Goal: Complete application form

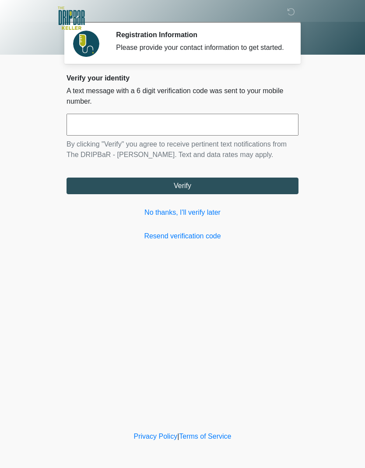
click at [246, 129] on input "text" at bounding box center [182, 125] width 232 height 22
type input "******"
click at [240, 194] on button "Verify" at bounding box center [182, 186] width 232 height 17
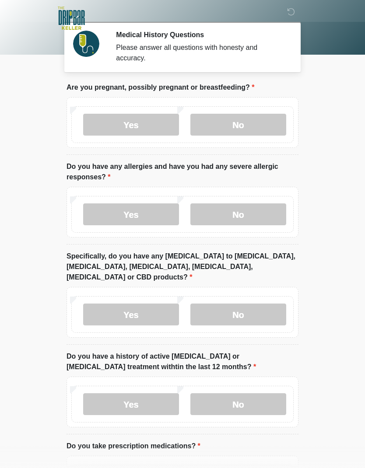
click at [156, 121] on label "Yes" at bounding box center [131, 125] width 96 height 22
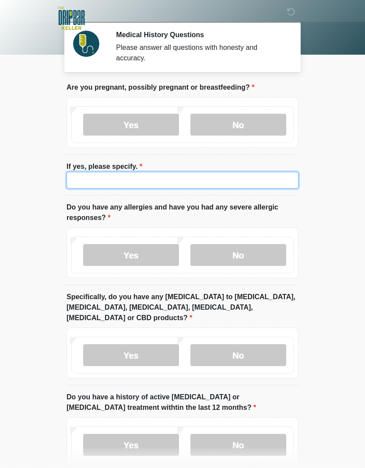
click at [185, 182] on input "If yes, please specify." at bounding box center [182, 180] width 232 height 17
type input "********"
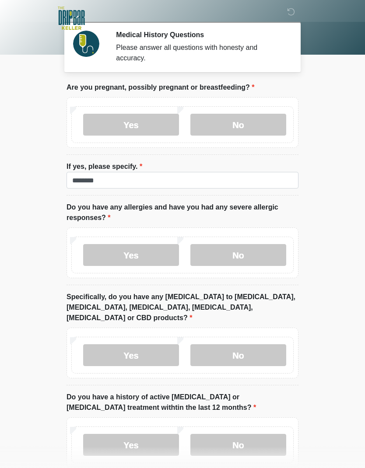
click at [225, 257] on label "No" at bounding box center [238, 255] width 96 height 22
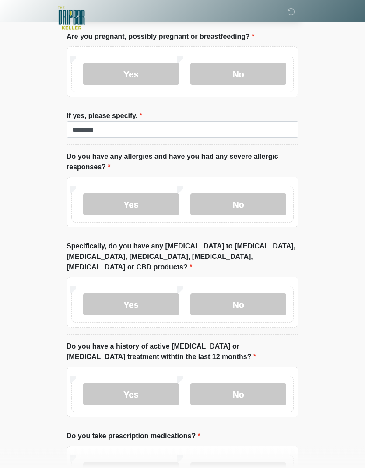
scroll to position [51, 0]
click at [234, 293] on label "No" at bounding box center [238, 304] width 96 height 22
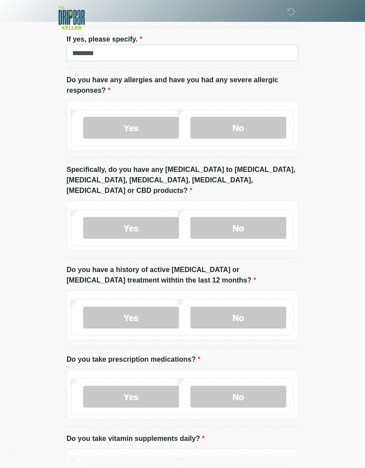
scroll to position [139, 0]
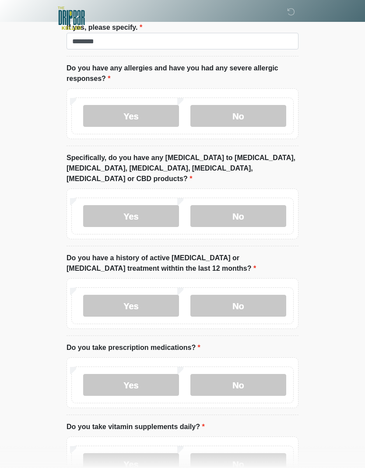
click at [252, 297] on label "No" at bounding box center [238, 306] width 96 height 22
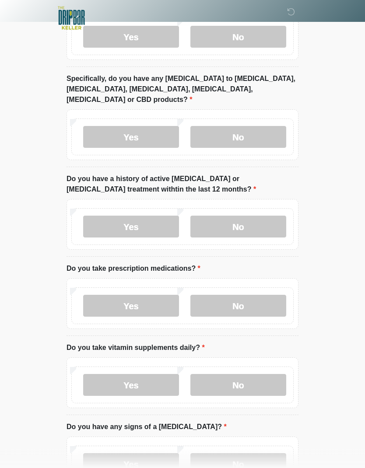
scroll to position [218, 0]
click at [160, 295] on label "Yes" at bounding box center [131, 306] width 96 height 22
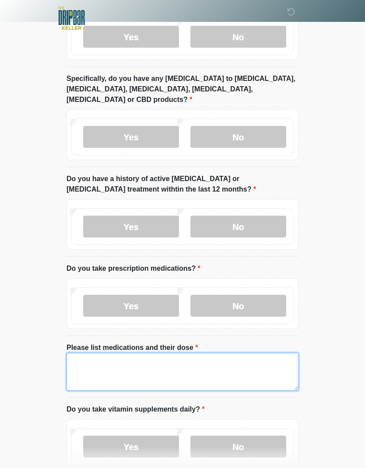
click at [147, 359] on textarea "Please list medications and their dose" at bounding box center [182, 372] width 232 height 38
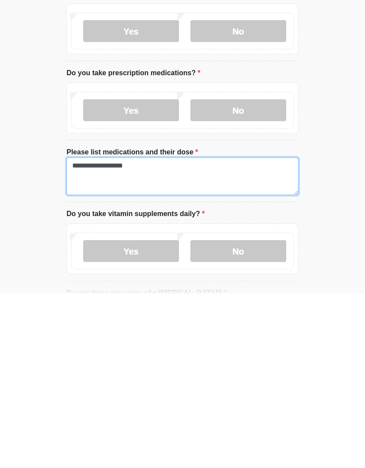
type textarea "**********"
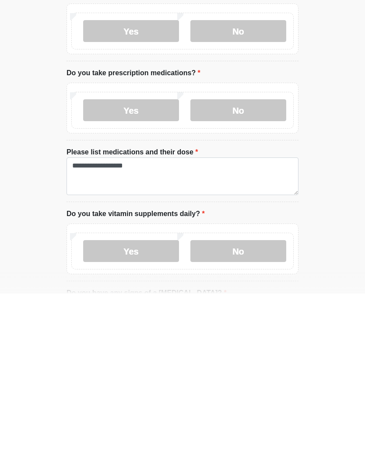
click at [141, 407] on div "Yes No" at bounding box center [182, 425] width 222 height 37
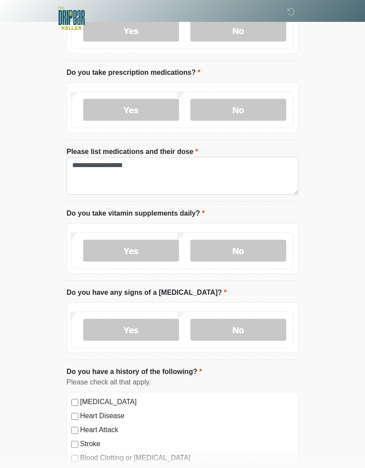
click at [148, 240] on label "Yes" at bounding box center [131, 251] width 96 height 22
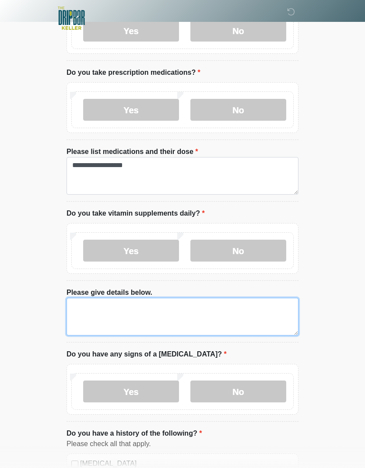
click at [209, 305] on textarea "Please give details below." at bounding box center [182, 317] width 232 height 38
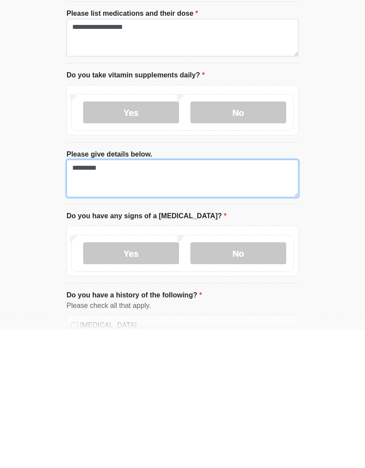
type textarea "*********"
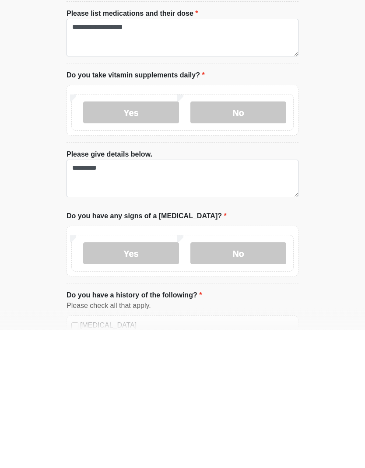
click at [261, 381] on label "No" at bounding box center [238, 392] width 96 height 22
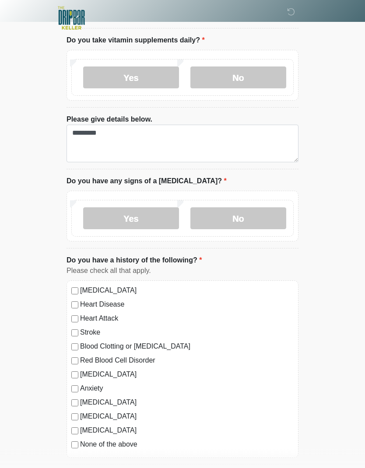
scroll to position [607, 0]
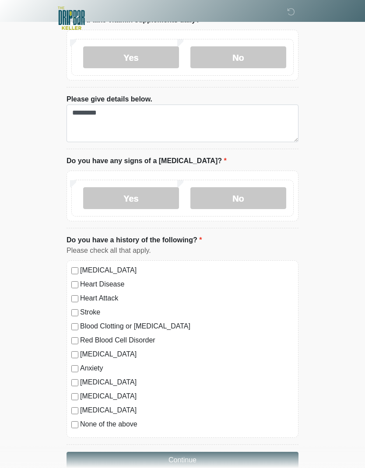
click at [102, 419] on label "None of the above" at bounding box center [186, 424] width 213 height 10
click at [177, 452] on button "Continue" at bounding box center [182, 460] width 232 height 17
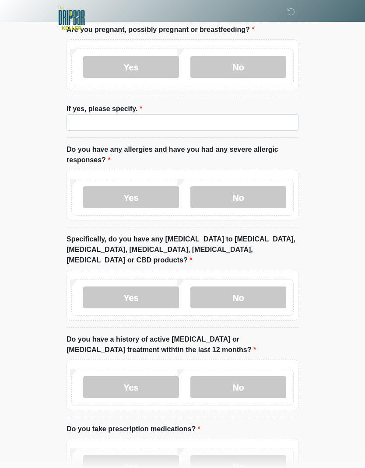
scroll to position [0, 0]
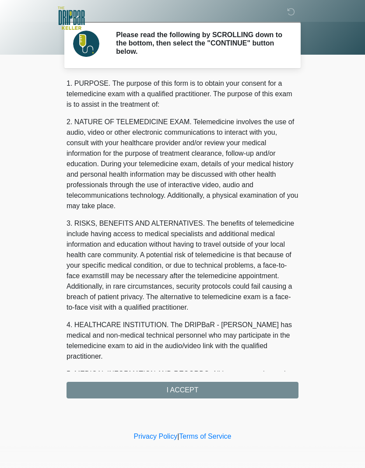
click at [168, 384] on div "1. PURPOSE. The purpose of this form is to obtain your consent for a telemedici…" at bounding box center [182, 238] width 232 height 320
click at [192, 376] on div "1. PURPOSE. The purpose of this form is to obtain your consent for a telemedici…" at bounding box center [182, 238] width 232 height 320
click at [201, 392] on div "1. PURPOSE. The purpose of this form is to obtain your consent for a telemedici…" at bounding box center [182, 238] width 232 height 320
click at [165, 389] on div "1. PURPOSE. The purpose of this form is to obtain your consent for a telemedici…" at bounding box center [182, 238] width 232 height 320
click at [220, 384] on div "1. PURPOSE. The purpose of this form is to obtain your consent for a telemedici…" at bounding box center [182, 238] width 232 height 320
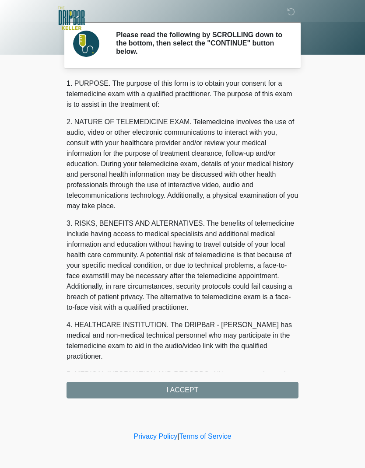
click at [199, 389] on div "1. PURPOSE. The purpose of this form is to obtain your consent for a telemedici…" at bounding box center [182, 238] width 232 height 320
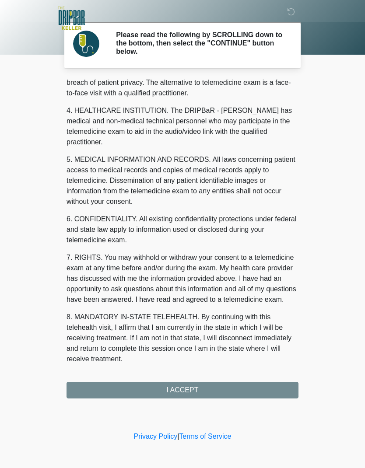
scroll to position [214, 0]
click at [201, 390] on button "I ACCEPT" at bounding box center [182, 390] width 232 height 17
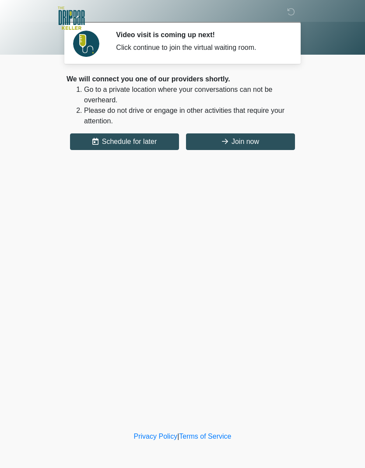
click at [259, 141] on button "Join now" at bounding box center [240, 141] width 109 height 17
